Goal: Task Accomplishment & Management: Manage account settings

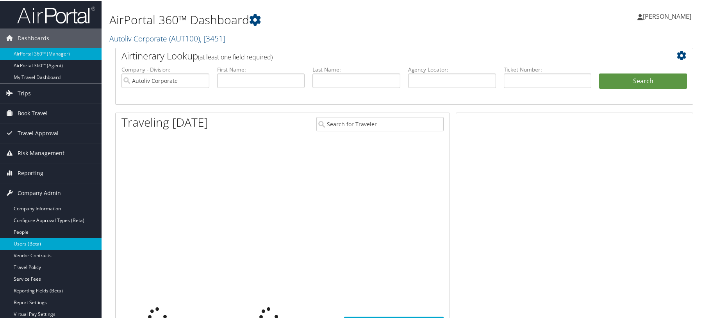
click at [36, 248] on link "Users (Beta)" at bounding box center [51, 243] width 102 height 12
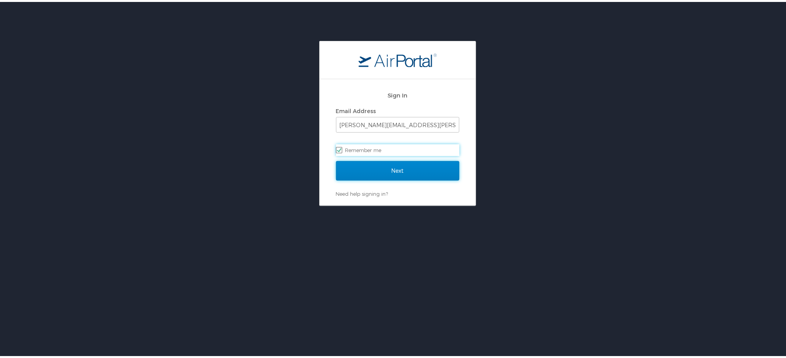
click at [368, 166] on input "Next" at bounding box center [397, 169] width 123 height 20
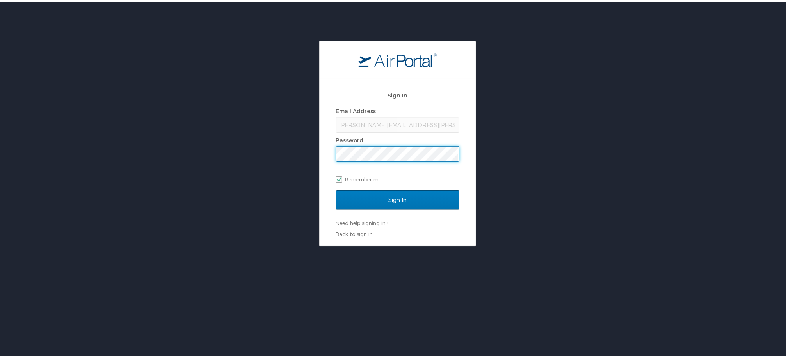
click at [336, 189] on input "Sign In" at bounding box center [397, 199] width 123 height 20
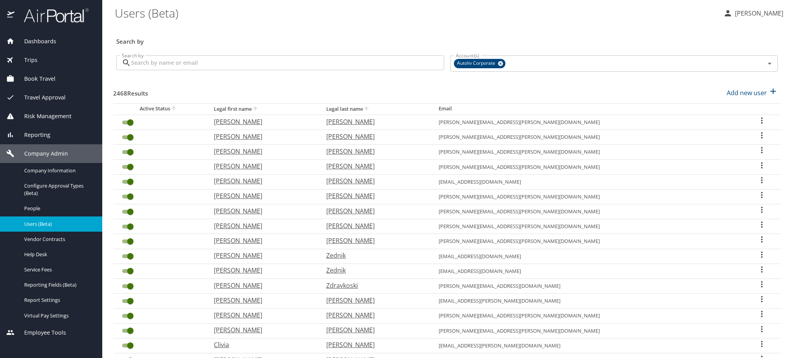
drag, startPoint x: 57, startPoint y: 243, endPoint x: 86, endPoint y: 136, distance: 110.9
click at [57, 228] on span "Users (Beta)" at bounding box center [58, 224] width 69 height 7
click at [208, 63] on input "Search by" at bounding box center [287, 62] width 313 height 15
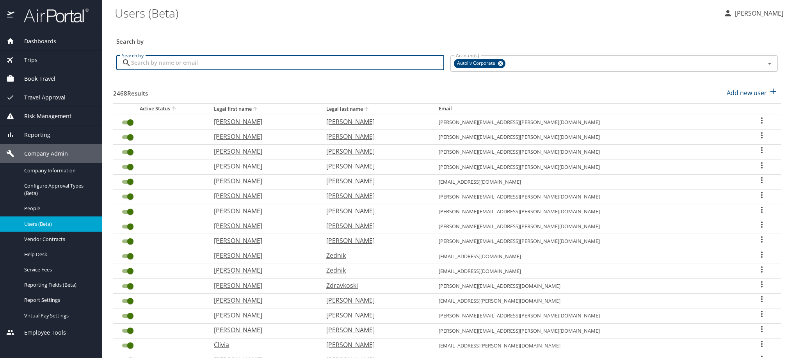
paste input "cecilia.oregon@autoliv.com"
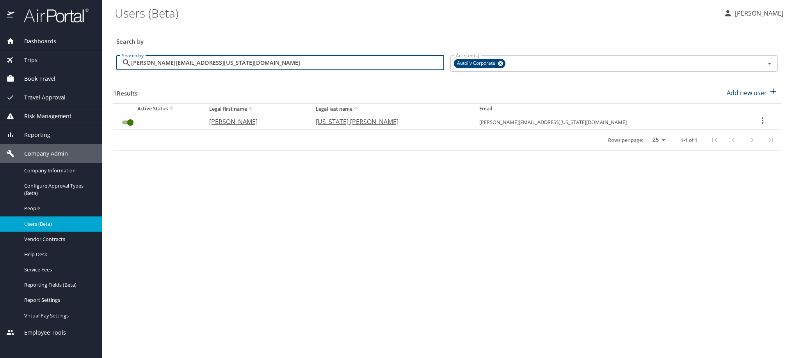
type input "cecilia.oregon@autoliv.com"
click at [758, 125] on icon "User Search Table" at bounding box center [762, 120] width 9 height 9
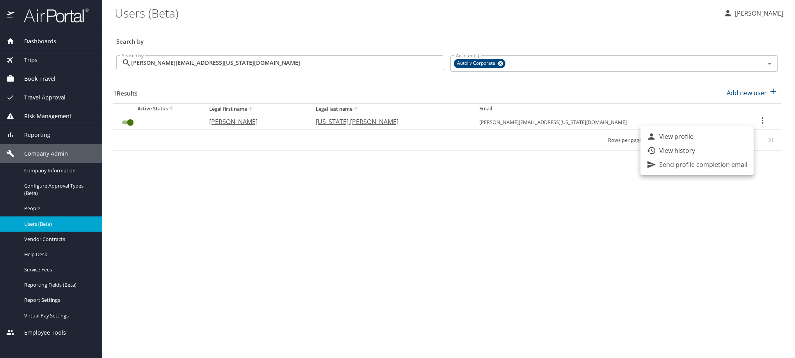
click at [721, 141] on li "View profile" at bounding box center [697, 137] width 113 height 14
select select "US"
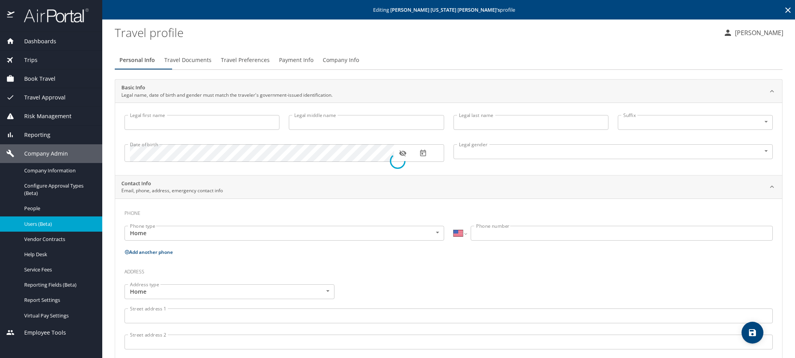
type input "CECILIA"
type input "OREGON MERCADO"
type input "Female"
select select "MX"
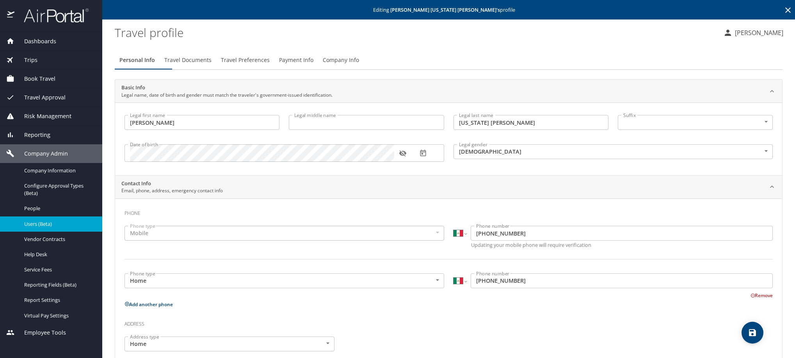
click at [270, 65] on span "Travel Preferences" at bounding box center [245, 60] width 49 height 10
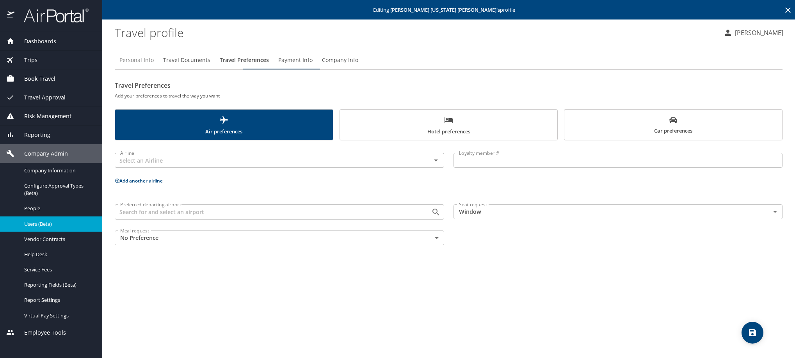
click at [127, 69] on button "Personal Info" at bounding box center [137, 60] width 44 height 19
select select "MX"
select select "US"
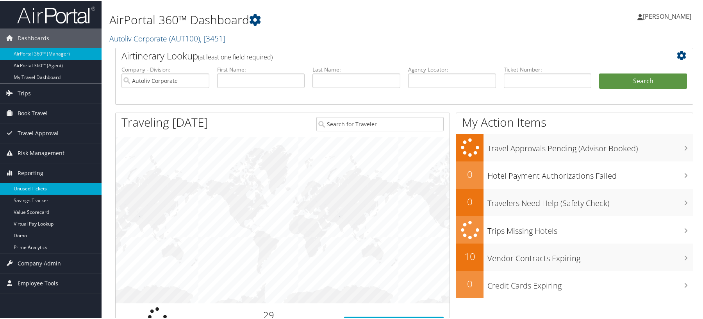
click at [19, 188] on link "Unused Tickets" at bounding box center [51, 188] width 102 height 12
